Goal: Task Accomplishment & Management: Manage account settings

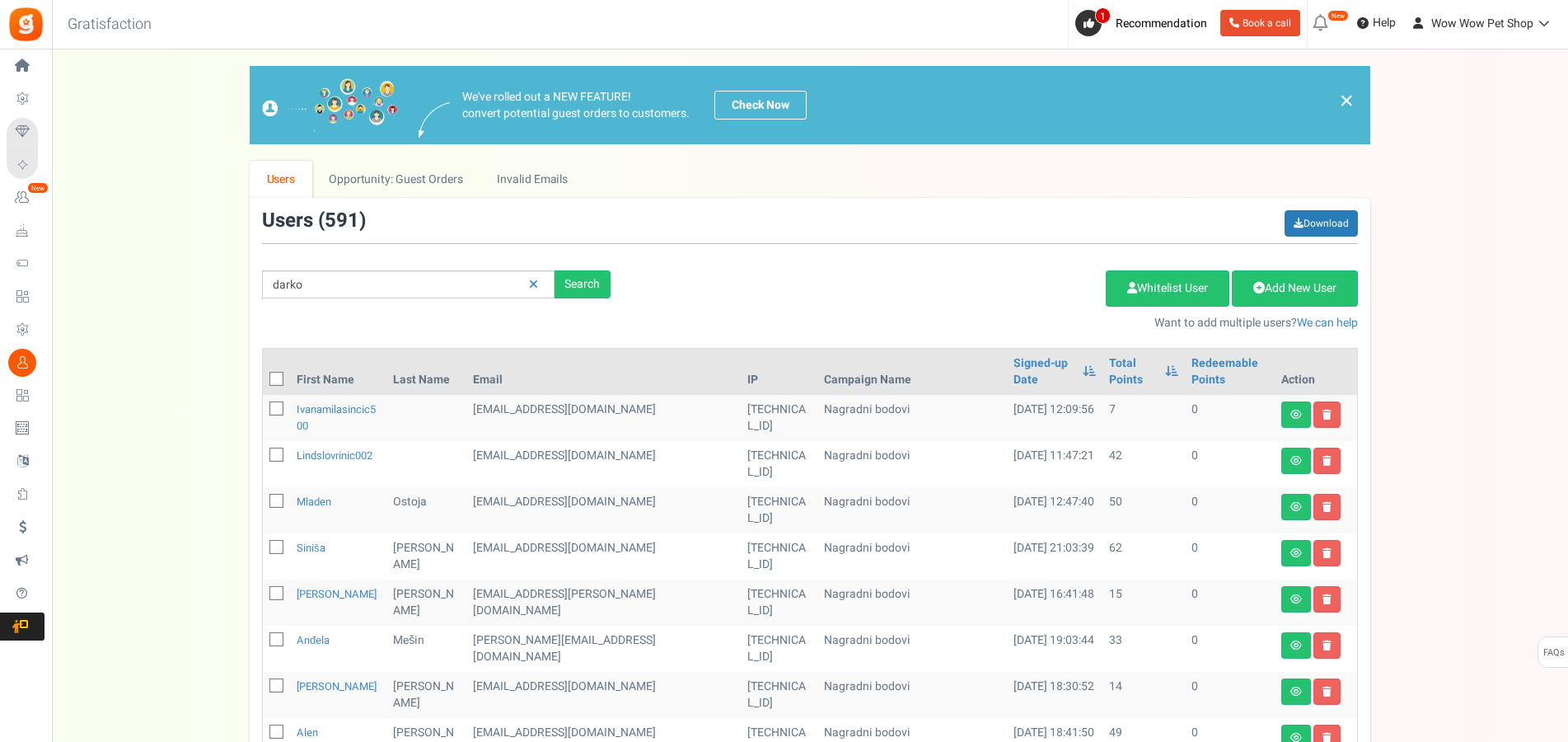
type input "darko"
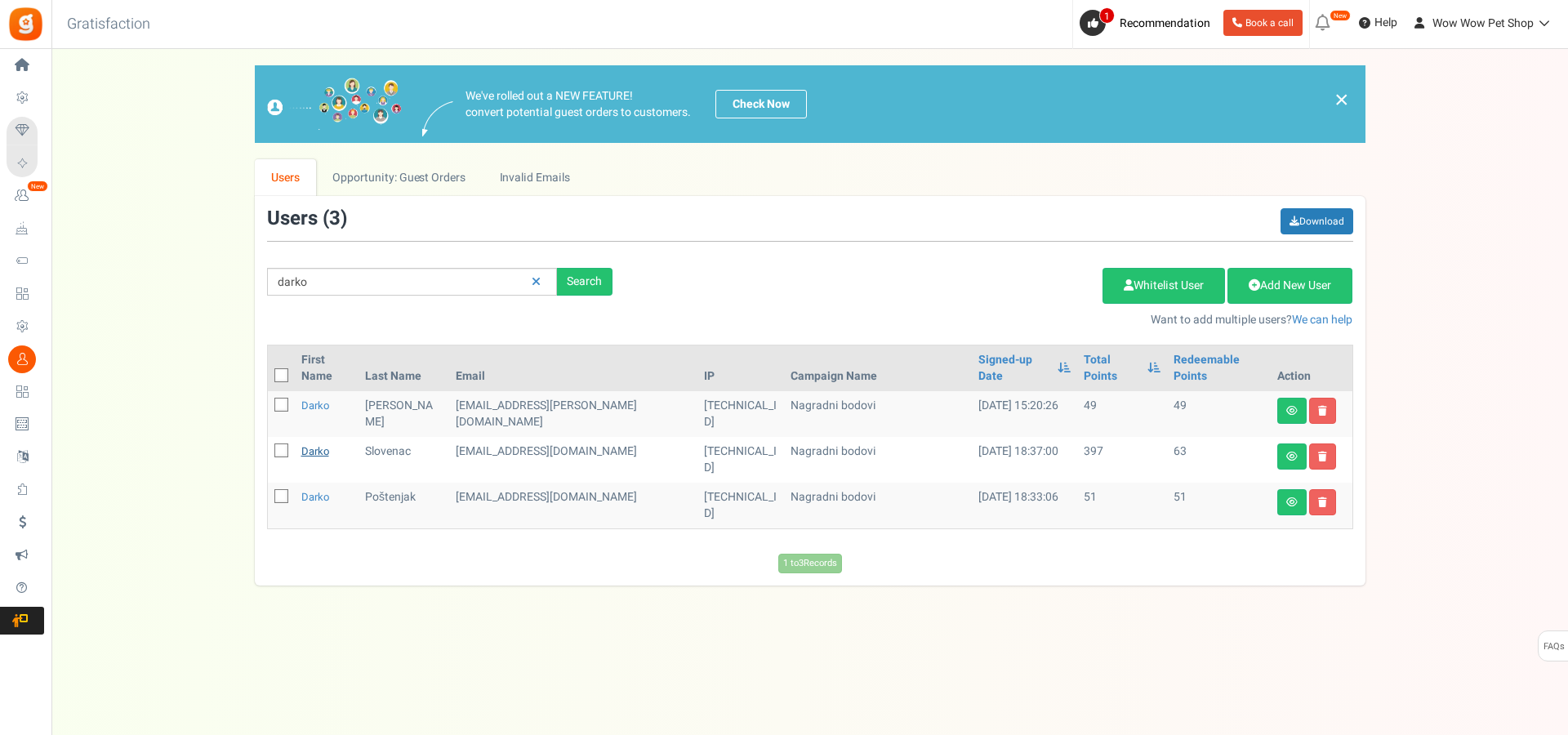
click at [318, 443] on link "Darko" at bounding box center [314, 450] width 28 height 15
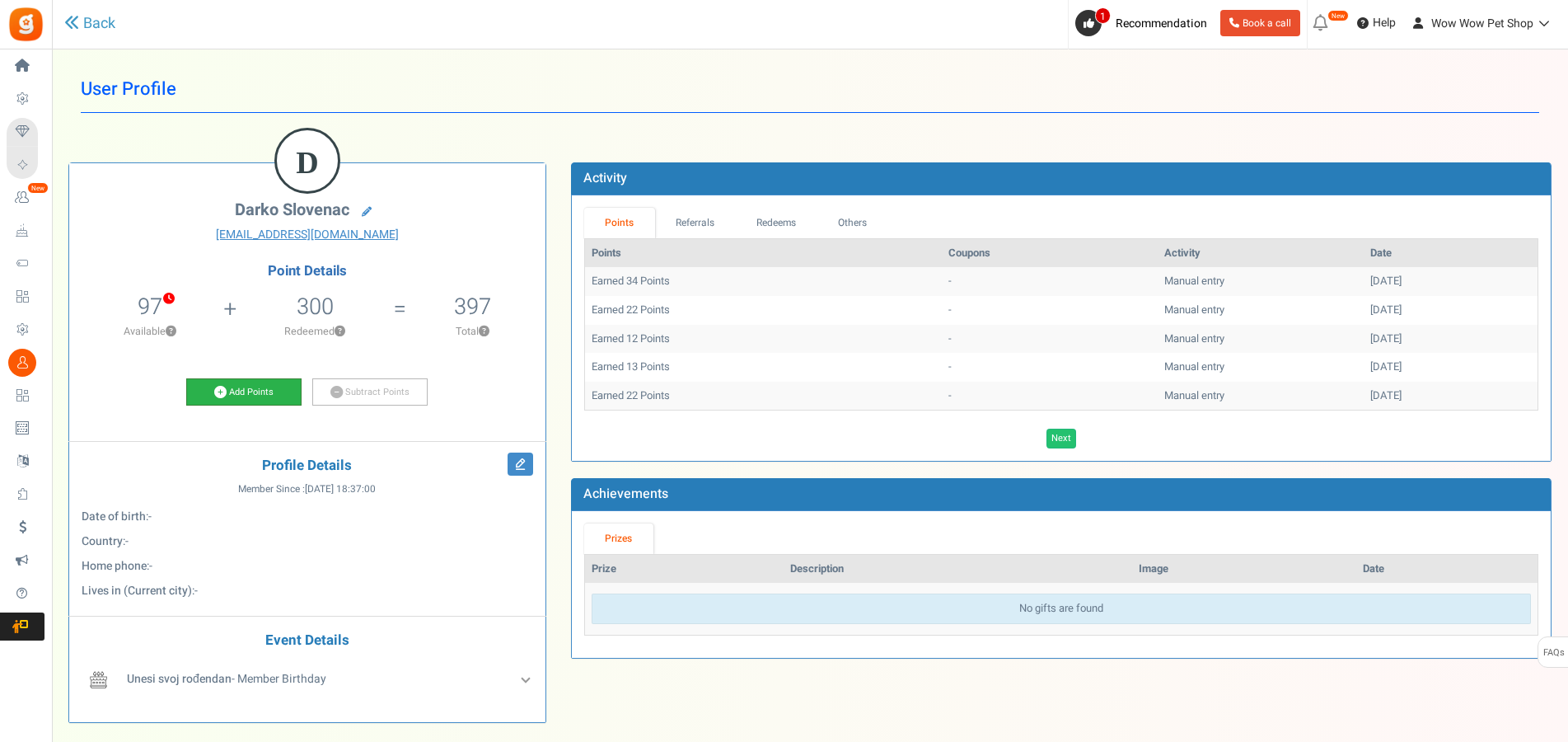
click at [266, 394] on link "Add Points" at bounding box center [243, 392] width 115 height 28
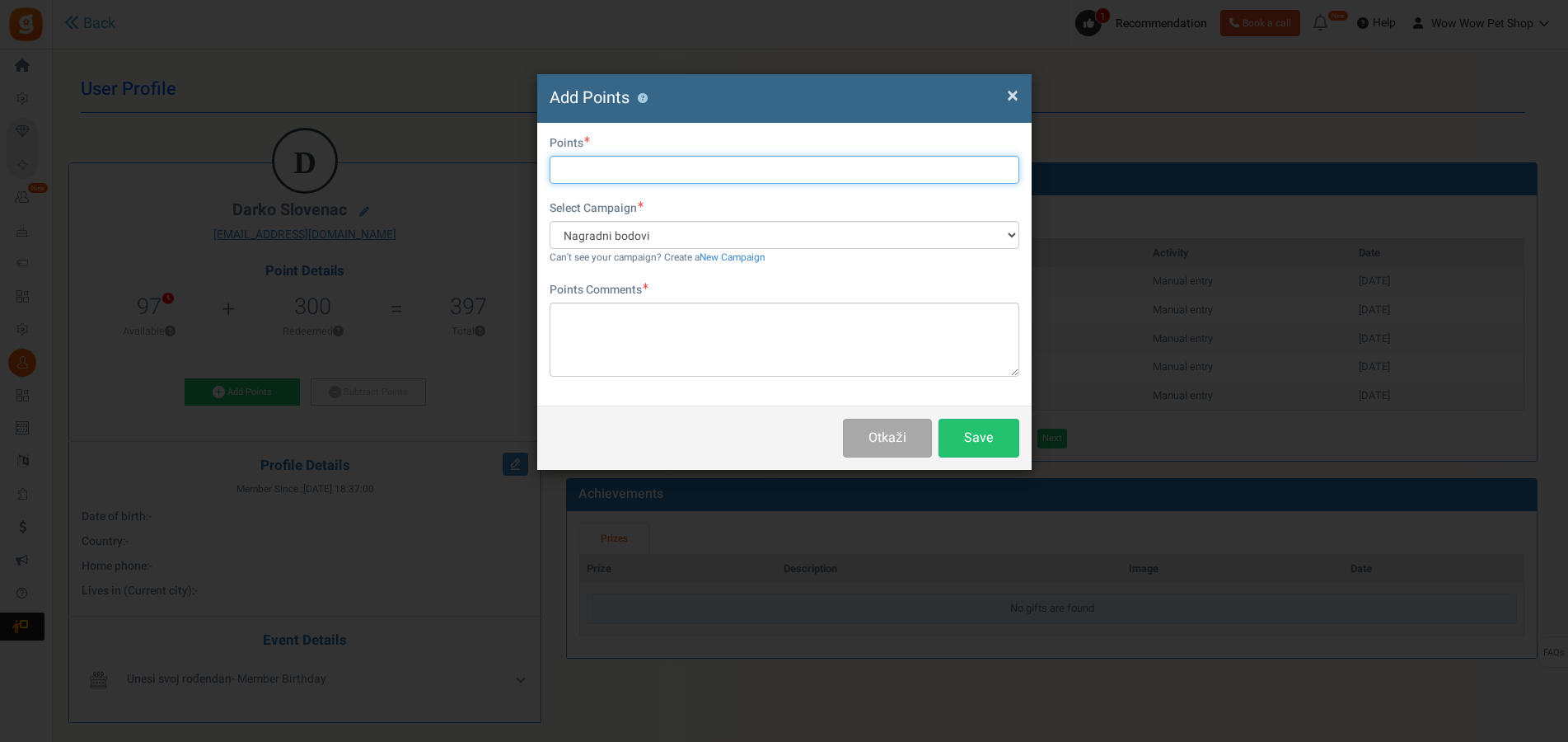
click at [681, 165] on input "text" at bounding box center [784, 169] width 470 height 28
type input "12"
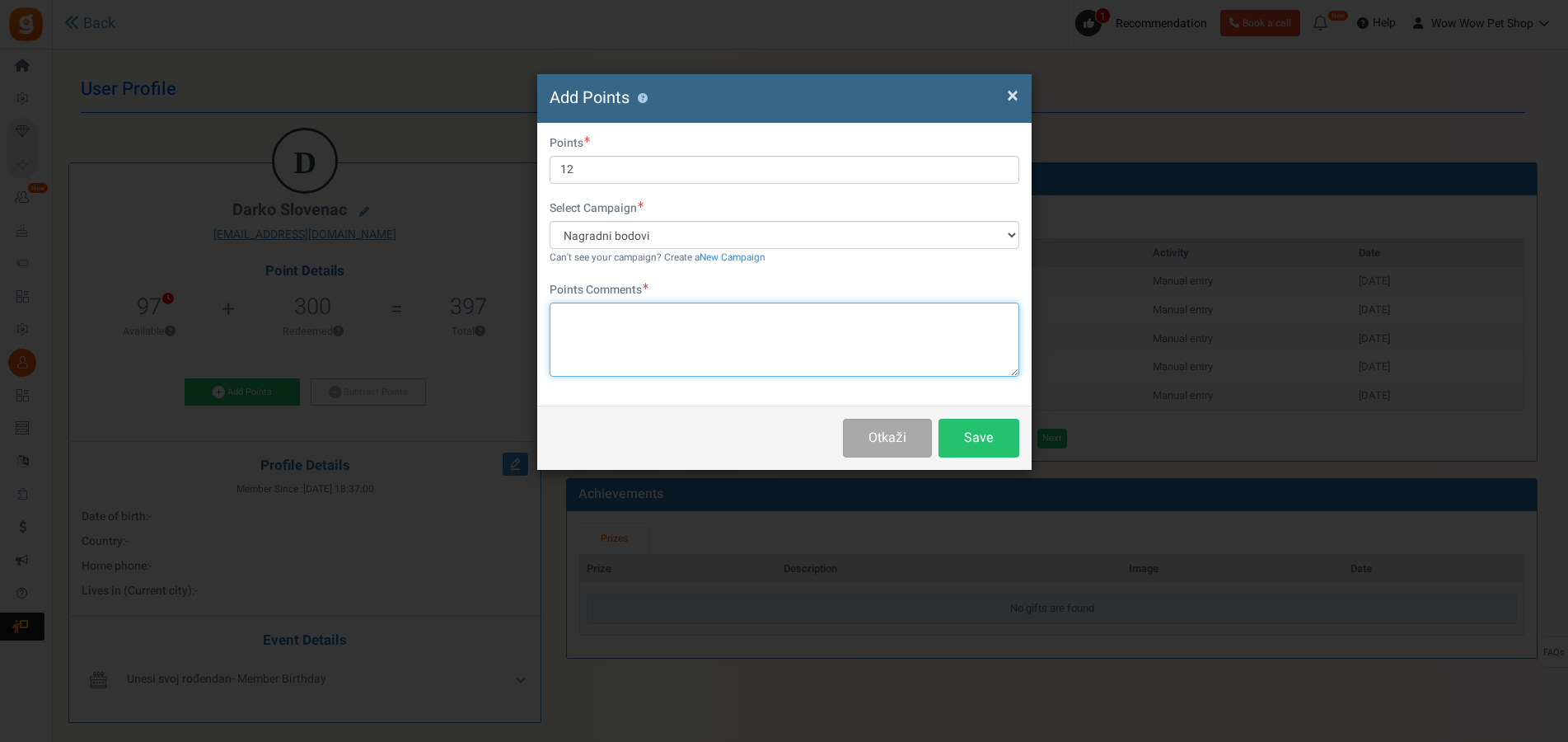
click at [675, 340] on textarea at bounding box center [784, 340] width 470 height 75
click at [636, 310] on textarea "Račun br." at bounding box center [784, 340] width 470 height 75
type textarea "Račun br. 1500"
click at [985, 433] on button "Save" at bounding box center [979, 437] width 81 height 39
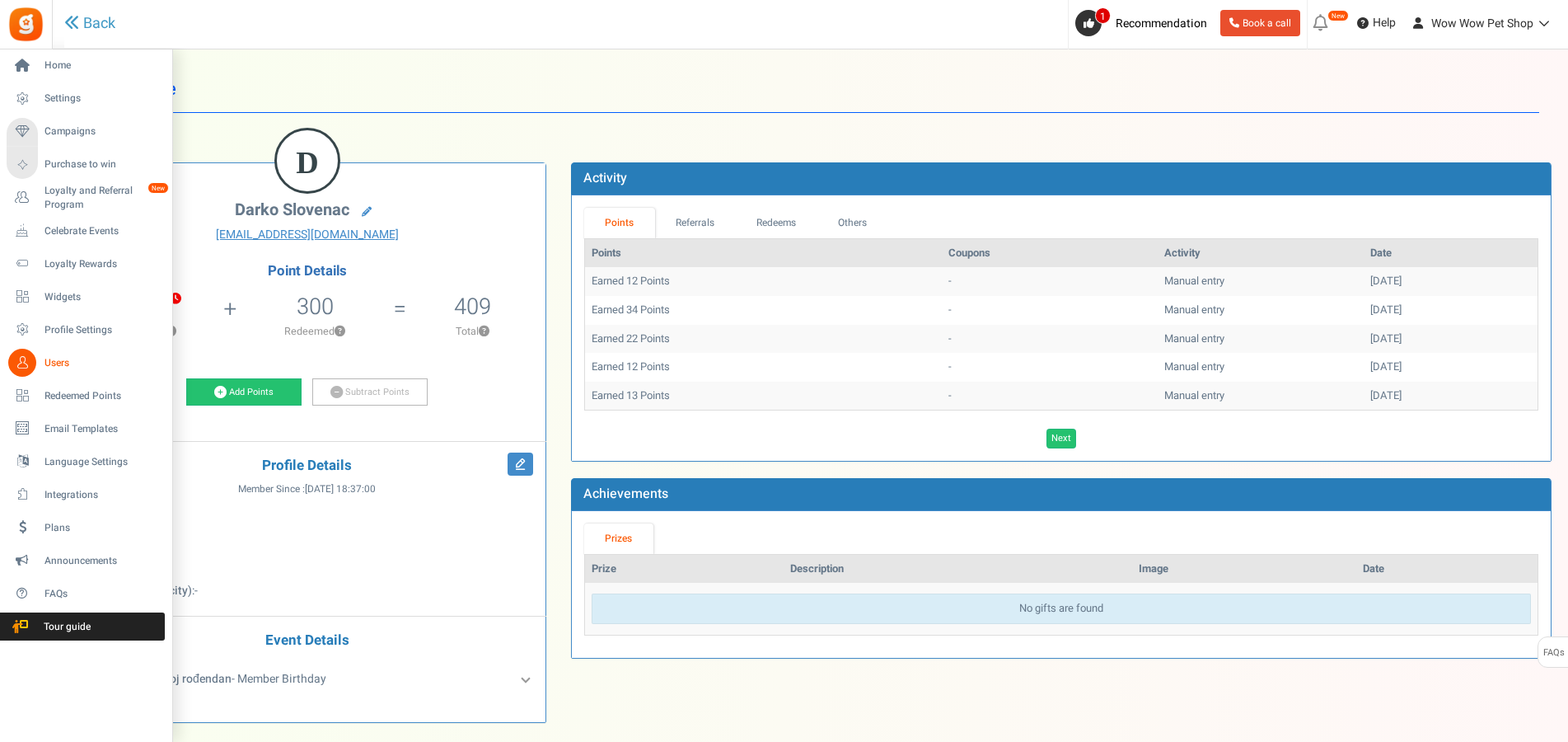
click at [37, 370] on link "Users" at bounding box center [85, 362] width 158 height 28
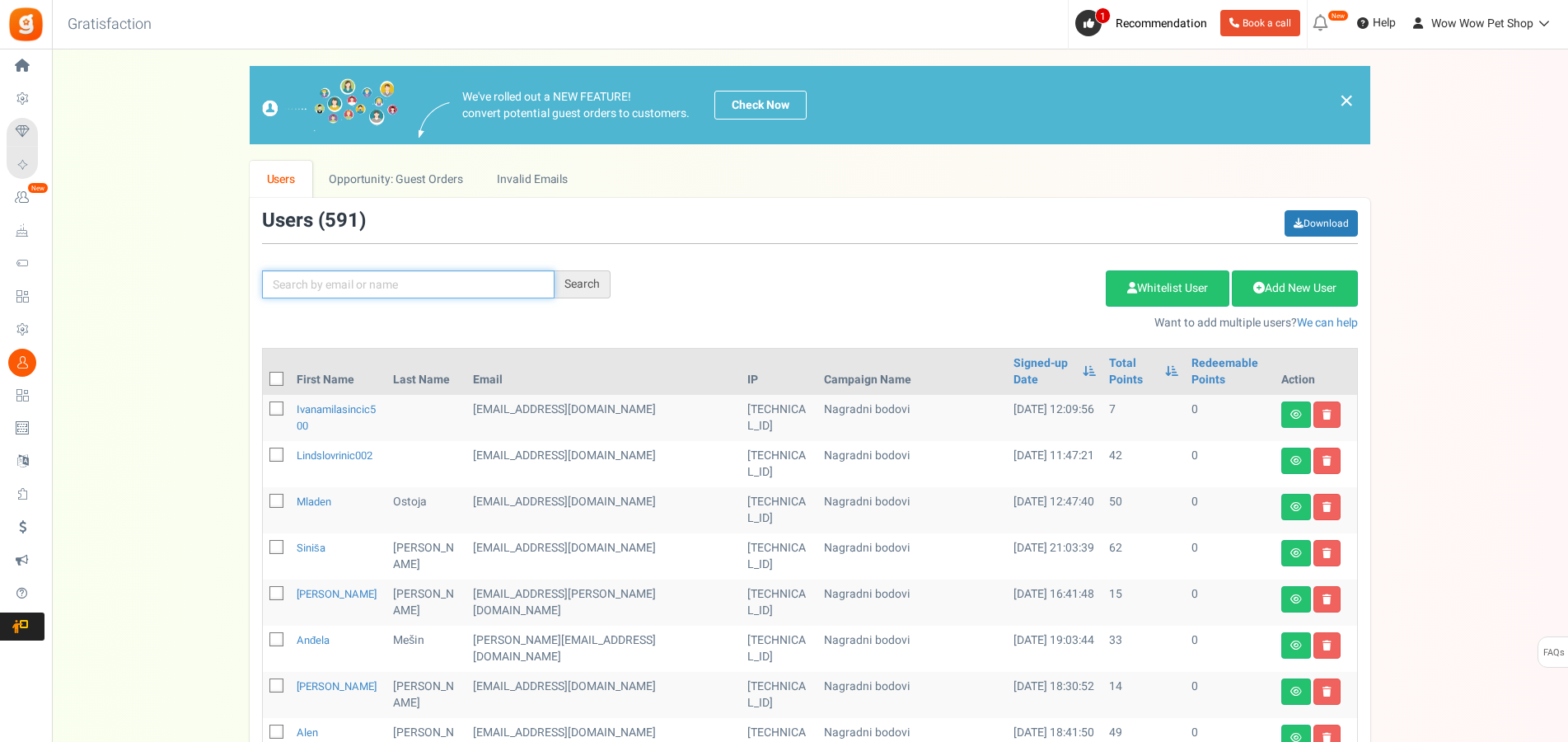
click at [361, 284] on input "text" at bounding box center [409, 284] width 293 height 28
type input "šakić"
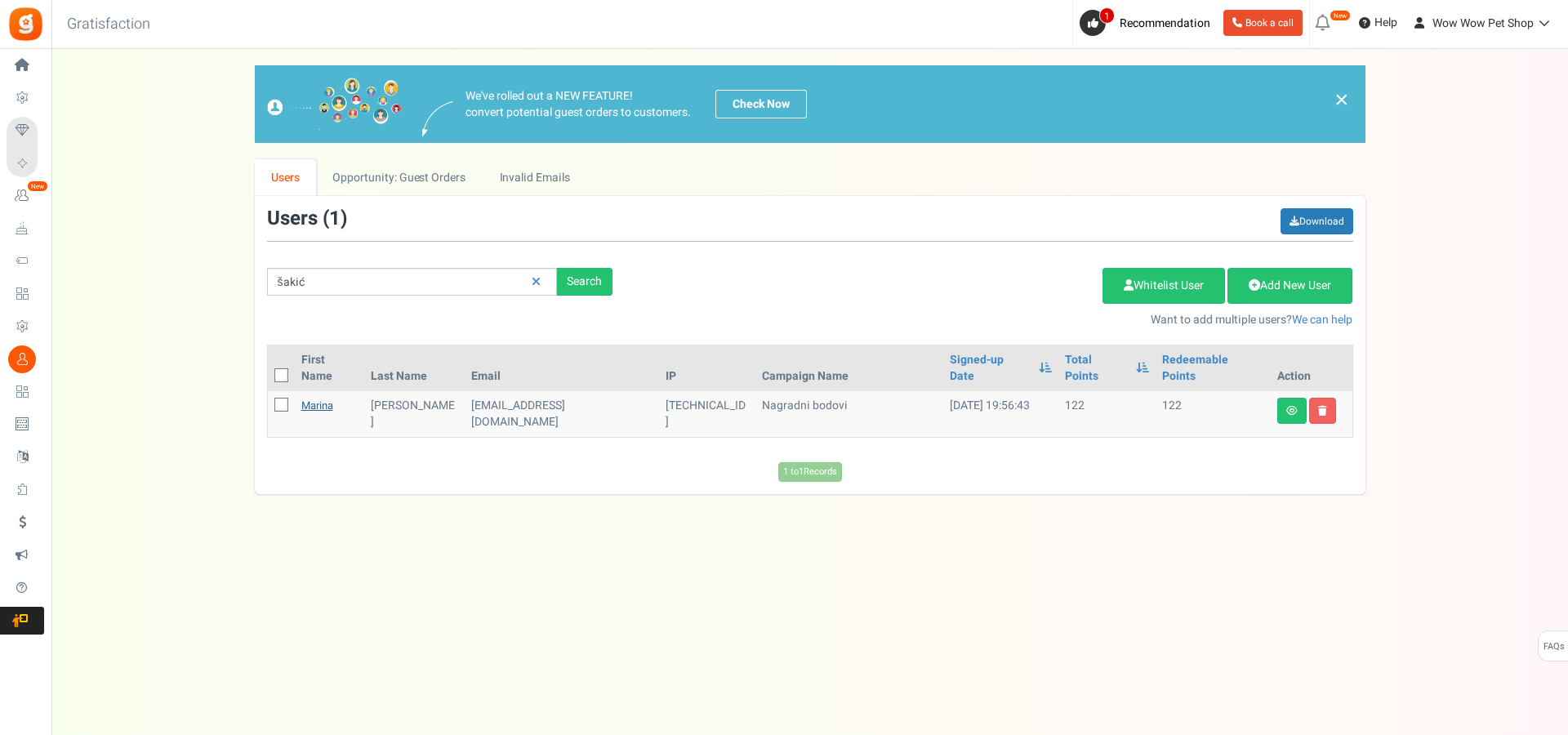
click at [321, 398] on link "Marina" at bounding box center [317, 405] width 32 height 15
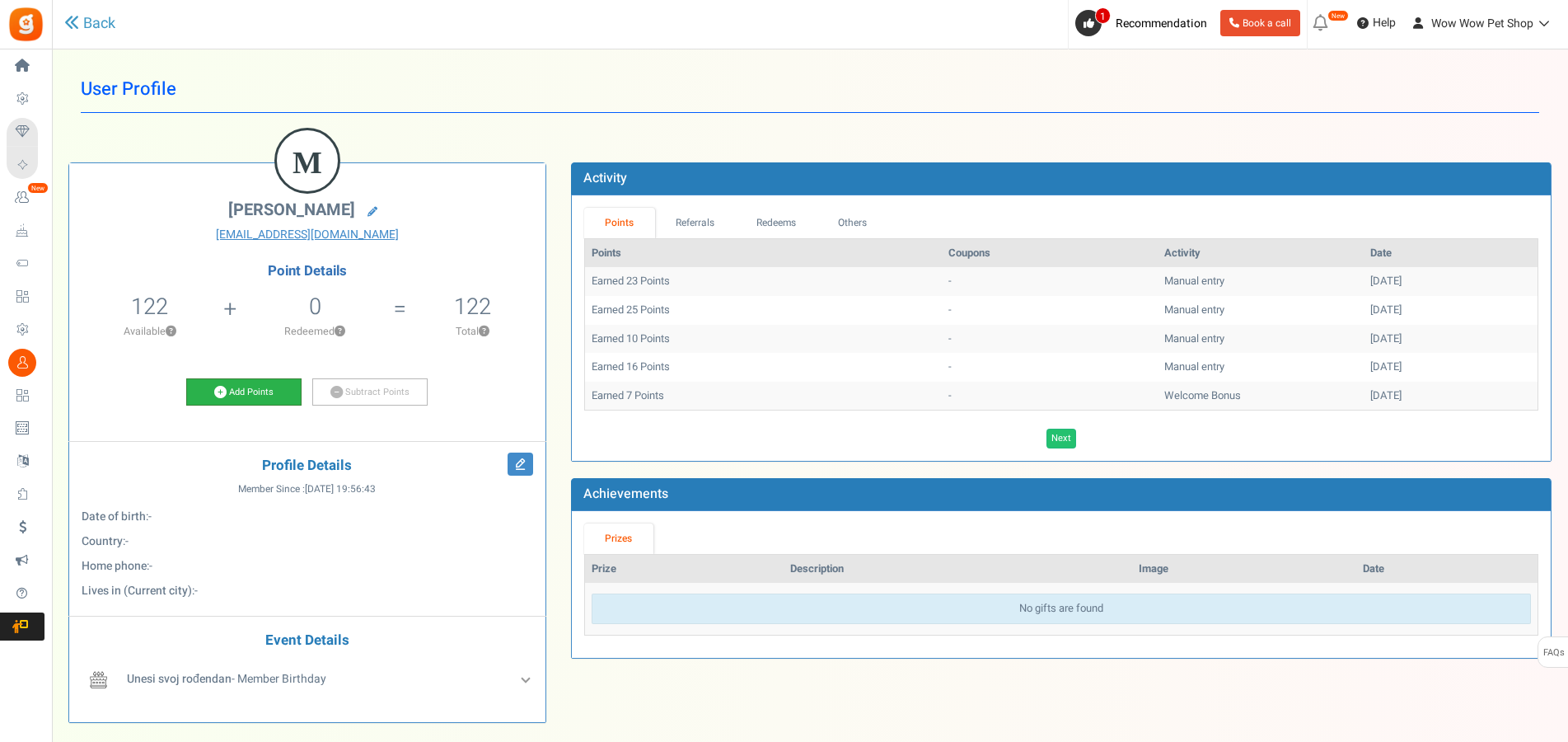
click at [256, 393] on link "Add Points" at bounding box center [243, 392] width 115 height 28
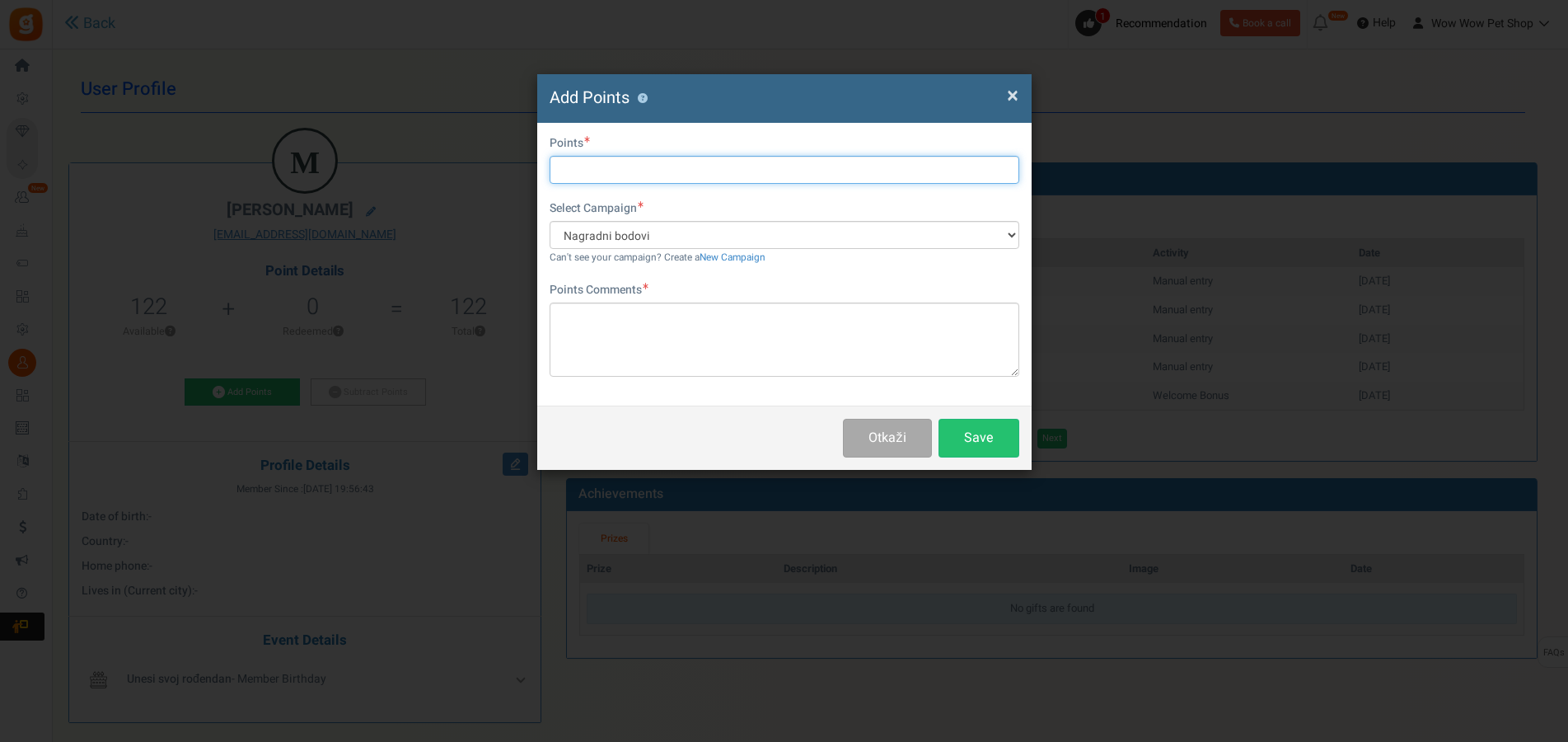
click at [621, 170] on input "text" at bounding box center [784, 169] width 470 height 28
type input "17"
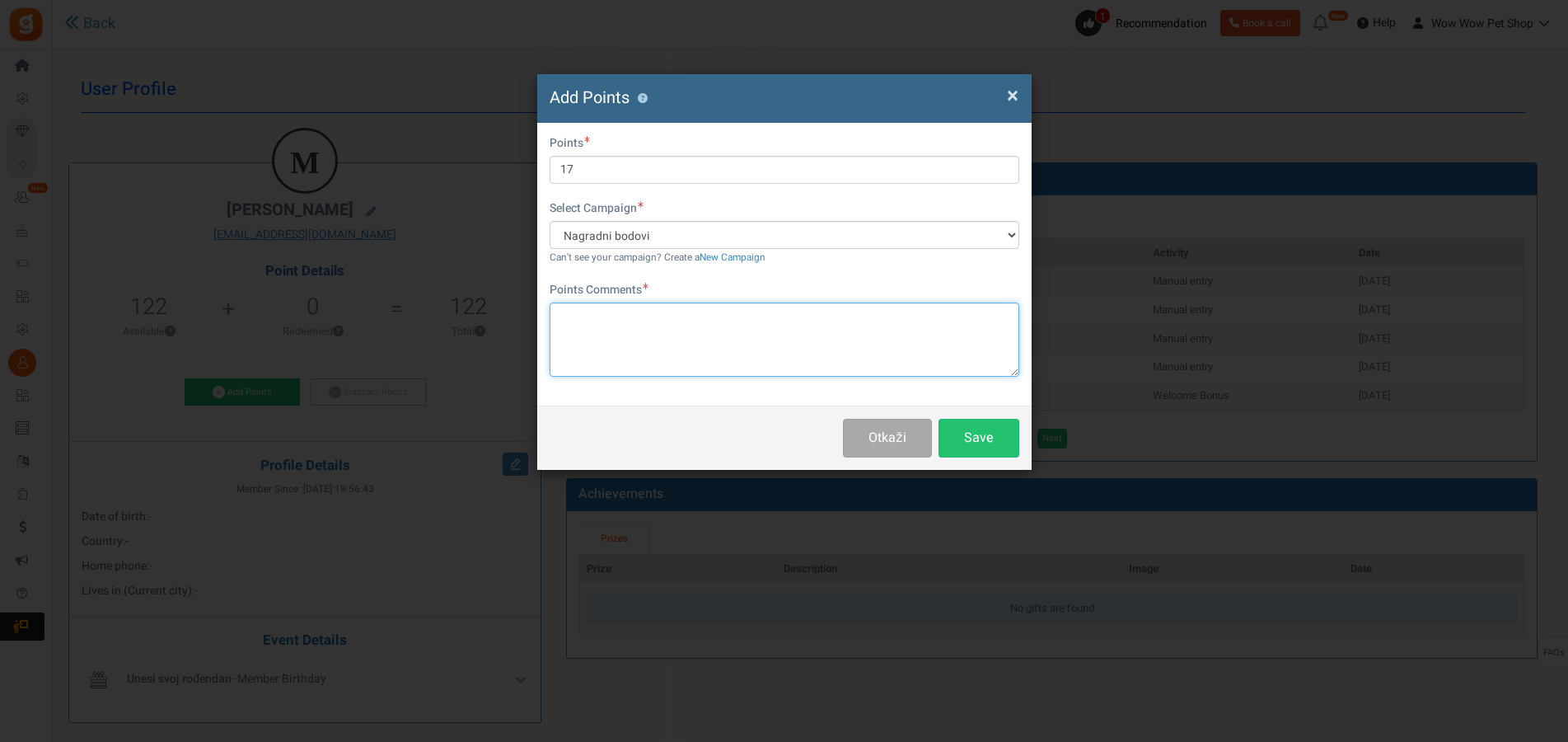
click at [658, 349] on textarea at bounding box center [784, 340] width 470 height 75
paste textarea "1501"
type textarea "Račun br. 1501"
click at [962, 440] on button "Save" at bounding box center [979, 437] width 81 height 39
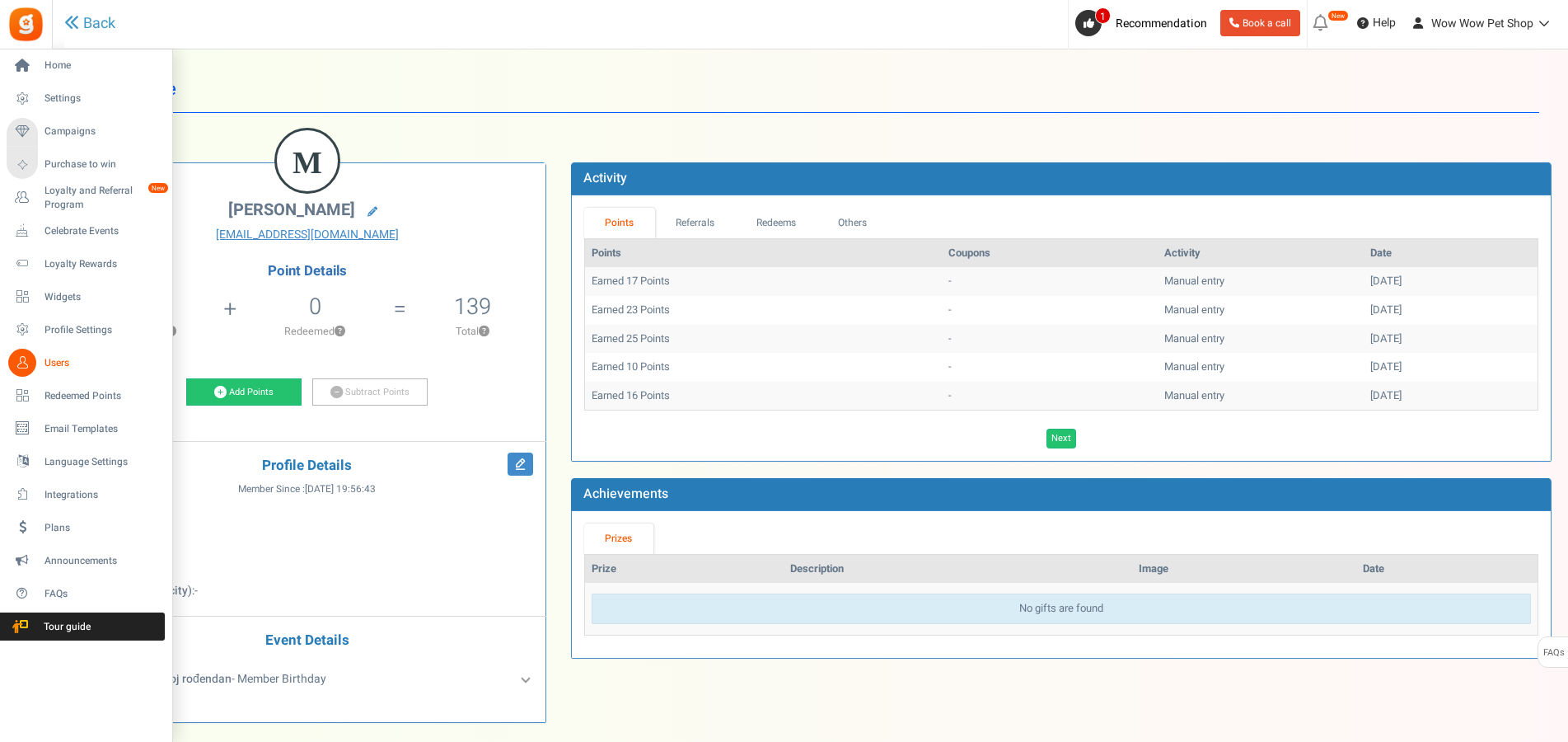
click at [39, 363] on link "Users" at bounding box center [85, 362] width 158 height 28
